Goal: Task Accomplishment & Management: Complete application form

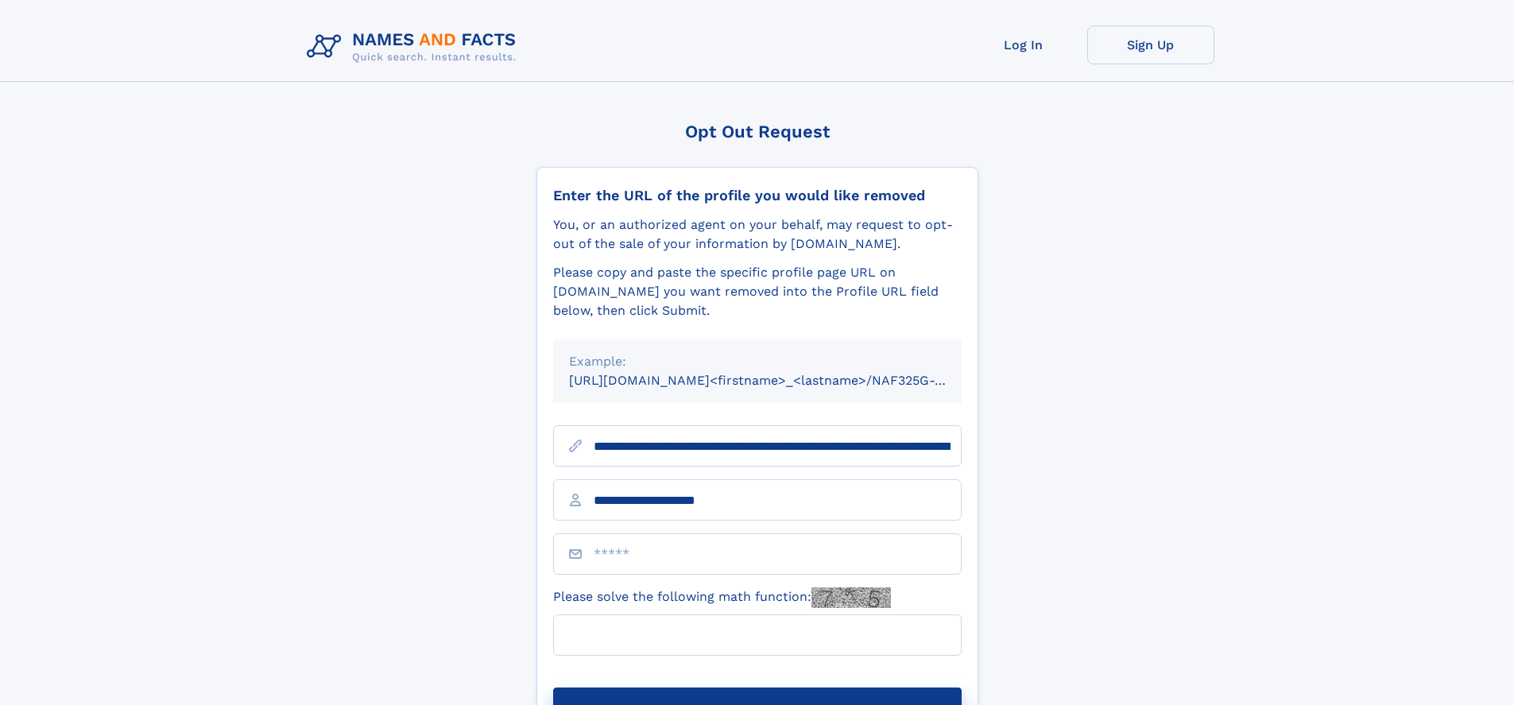
type input "**********"
type input "**"
click at [757, 688] on button "Submit Opt Out Request" at bounding box center [757, 713] width 409 height 51
